Goal: Information Seeking & Learning: Learn about a topic

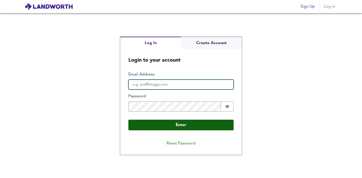
type input "[EMAIL_ADDRESS][DOMAIN_NAME]"
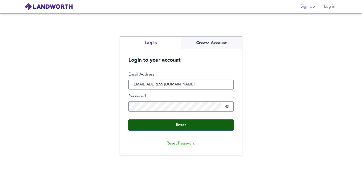
click at [175, 126] on button "Enter" at bounding box center [180, 125] width 105 height 11
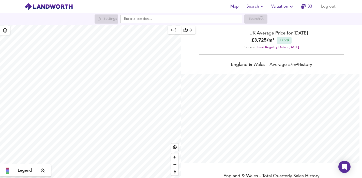
scroll to position [178, 362]
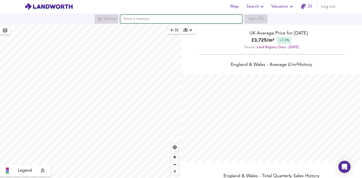
click at [145, 17] on input "text" at bounding box center [181, 19] width 122 height 9
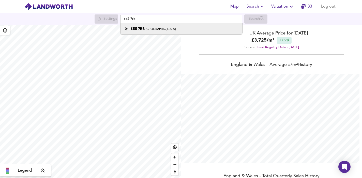
click at [139, 33] on li "SE5 [STREET_ADDRESS]" at bounding box center [180, 28] width 121 height 11
type input "[STREET_ADDRESS]"
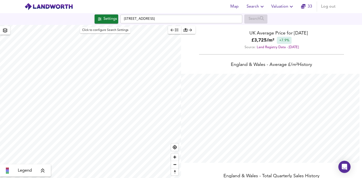
click at [106, 22] on div "Settings" at bounding box center [109, 19] width 13 height 7
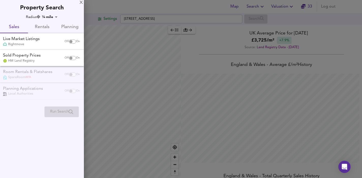
click at [71, 43] on div "Off On" at bounding box center [71, 42] width 21 height 10
checkbox input "true"
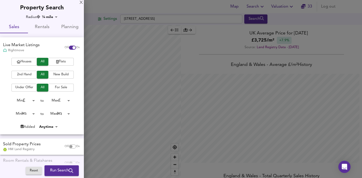
checkbox input "false"
checkbox input "true"
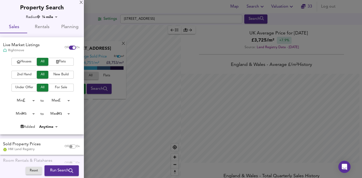
click at [68, 47] on input "checkbox" at bounding box center [74, 48] width 12 height 4
checkbox input "false"
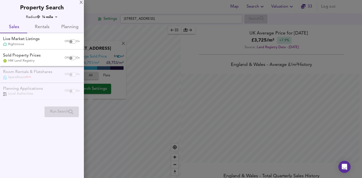
click at [72, 59] on input "checkbox" at bounding box center [71, 58] width 12 height 4
checkbox input "true"
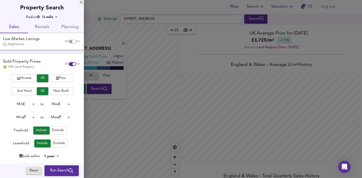
click at [56, 80] on icon "button" at bounding box center [57, 78] width 3 height 3
click at [32, 92] on span "2nd Hand" at bounding box center [24, 91] width 20 height 6
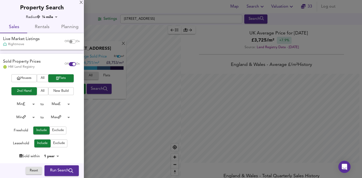
click at [60, 131] on span "Exclude" at bounding box center [58, 131] width 12 height 6
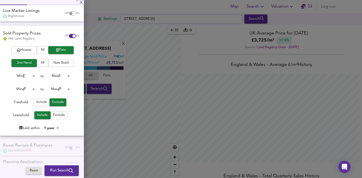
scroll to position [27, 0]
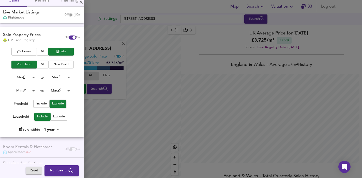
click at [32, 90] on body "Map Search Valuation [STREET_ADDRESS] Search [GEOGRAPHIC_DATA] Average Sold Pri…" at bounding box center [181, 89] width 362 height 178
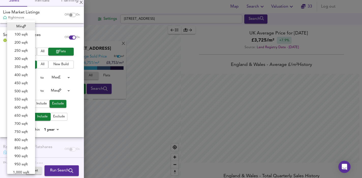
click at [44, 87] on div at bounding box center [181, 89] width 362 height 178
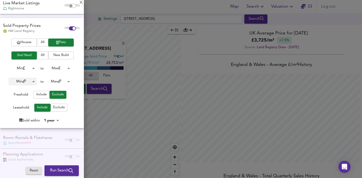
scroll to position [38, 0]
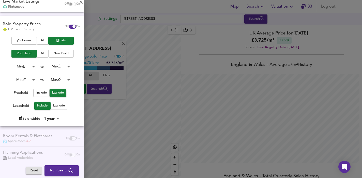
click at [33, 67] on body "Map Search Valuation [STREET_ADDRESS] Search [GEOGRAPHIC_DATA] Average Sold Pri…" at bounding box center [181, 89] width 362 height 178
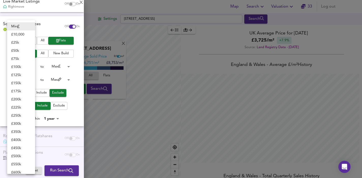
click at [19, 114] on li "£ 250k" at bounding box center [21, 116] width 28 height 8
type input "250000"
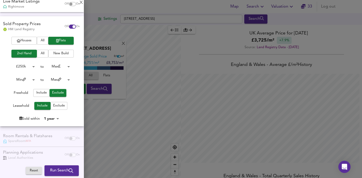
click at [68, 66] on body "Map Search Valuation [STREET_ADDRESS] Search [GEOGRAPHIC_DATA] Average Sold Pri…" at bounding box center [181, 89] width 362 height 178
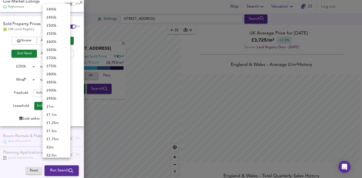
scroll to position [7, 0]
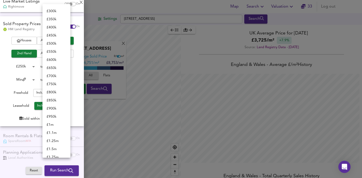
click at [55, 37] on li "£ 450k" at bounding box center [56, 35] width 28 height 8
type input "450000"
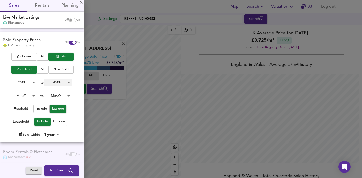
scroll to position [43, 0]
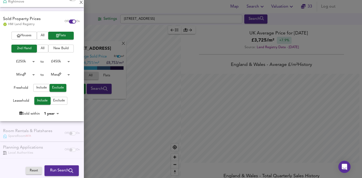
click at [50, 170] on span "Run Search" at bounding box center [61, 171] width 23 height 7
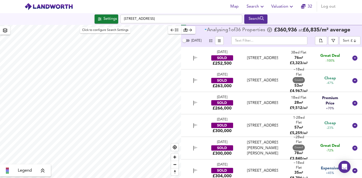
click at [107, 19] on div "Settings" at bounding box center [109, 19] width 13 height 7
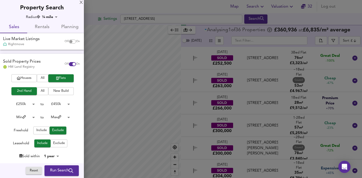
click at [71, 40] on input "checkbox" at bounding box center [71, 42] width 12 height 4
checkbox input "true"
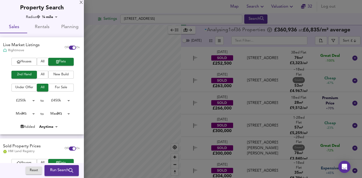
click at [31, 114] on body "Map Search Valuation 32 Log out Settings [GEOGRAPHIC_DATA] Search Legend Analys…" at bounding box center [181, 89] width 362 height 178
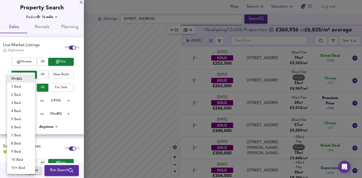
click at [24, 85] on li "1 Bed" at bounding box center [21, 87] width 28 height 8
type input "1"
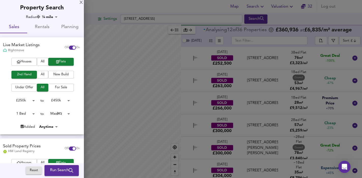
click at [68, 114] on body "Map Search Valuation 32 Log out Settings [GEOGRAPHIC_DATA] Search Legend Analys…" at bounding box center [181, 89] width 362 height 178
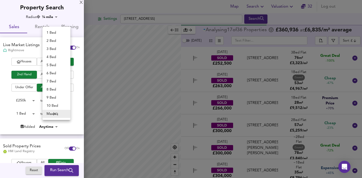
click at [62, 41] on li "2 Bed" at bounding box center [56, 41] width 28 height 8
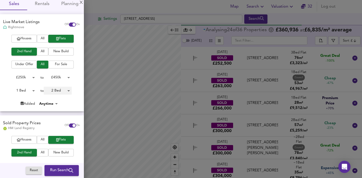
scroll to position [24, 0]
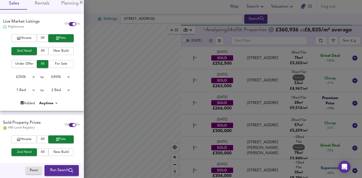
click at [66, 90] on body "Map Search Valuation 32 Log out Settings [GEOGRAPHIC_DATA] Search Legend Analys…" at bounding box center [181, 89] width 362 height 178
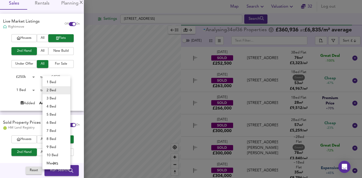
click at [57, 83] on li "1 Bed" at bounding box center [56, 82] width 28 height 8
type input "1"
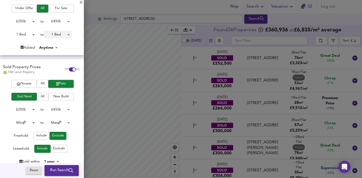
scroll to position [80, 0]
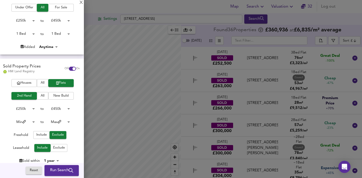
click at [31, 110] on body "Map Search Valuation 32 Log out Settings [GEOGRAPHIC_DATA] Search Legend Found …" at bounding box center [181, 89] width 362 height 178
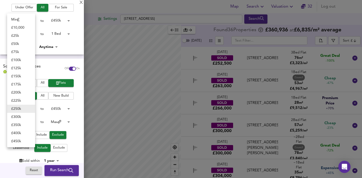
click at [23, 20] on li "Min" at bounding box center [21, 19] width 28 height 8
type input "0"
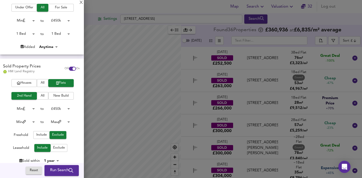
click at [67, 109] on body "Map Search Valuation 32 Log out Settings [GEOGRAPHIC_DATA] Search Legend Found …" at bounding box center [181, 89] width 362 height 178
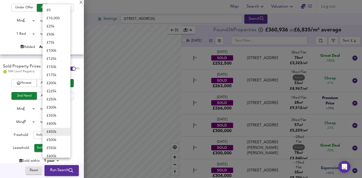
click at [56, 138] on li "£ 500k" at bounding box center [56, 140] width 28 height 8
type input "500000"
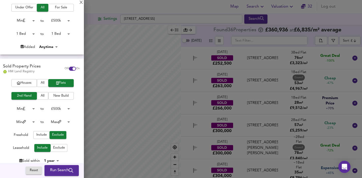
click at [60, 171] on span "Run Search" at bounding box center [61, 171] width 23 height 7
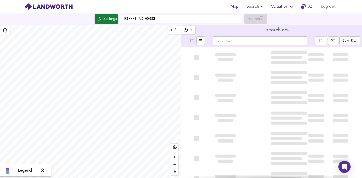
type input "bestdeal"
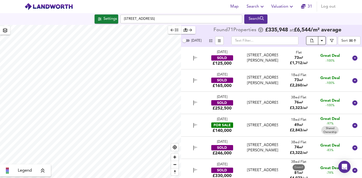
click at [319, 41] on icon "Download Results" at bounding box center [322, 41] width 6 height 6
click at [312, 43] on span "split button" at bounding box center [312, 41] width 6 height 6
click at [220, 131] on div "£140,000" at bounding box center [221, 131] width 19 height 6
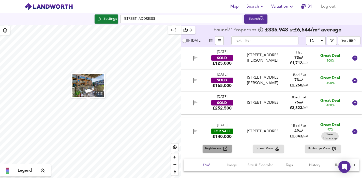
click at [219, 149] on span "Rightmove" at bounding box center [214, 149] width 18 height 6
